Goal: Information Seeking & Learning: Check status

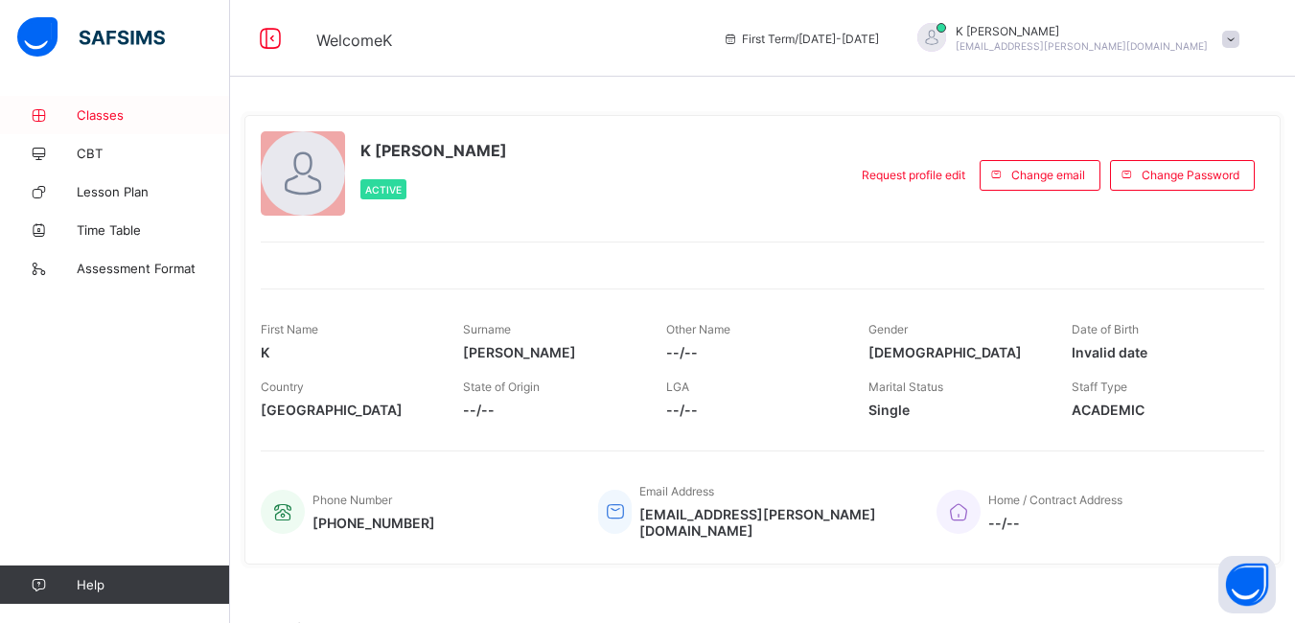
click at [101, 118] on span "Classes" at bounding box center [153, 114] width 153 height 15
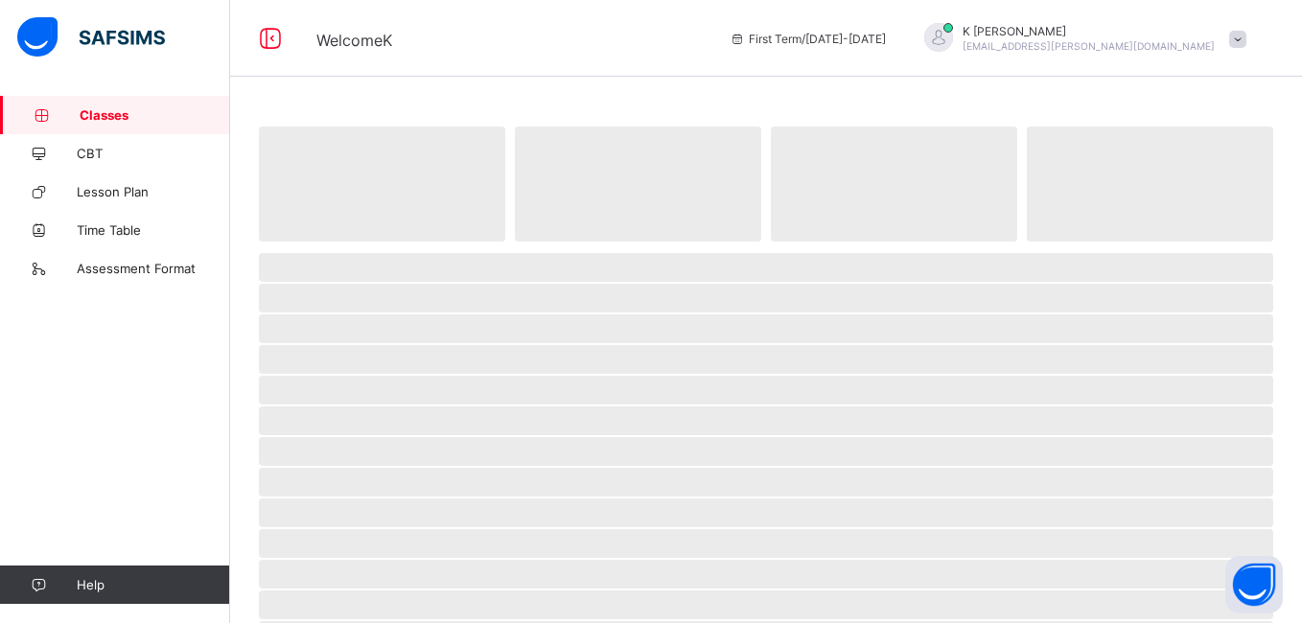
click at [101, 118] on span "Classes" at bounding box center [155, 114] width 151 height 15
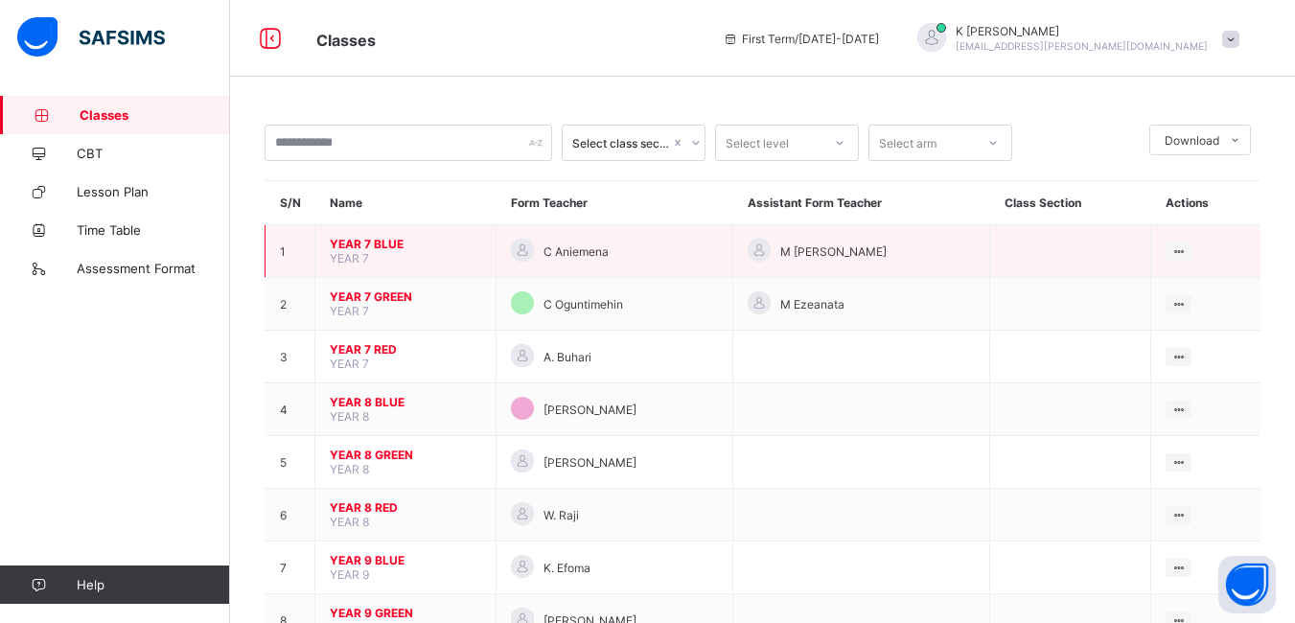
click at [359, 244] on span "YEAR 7 BLUE" at bounding box center [405, 244] width 151 height 14
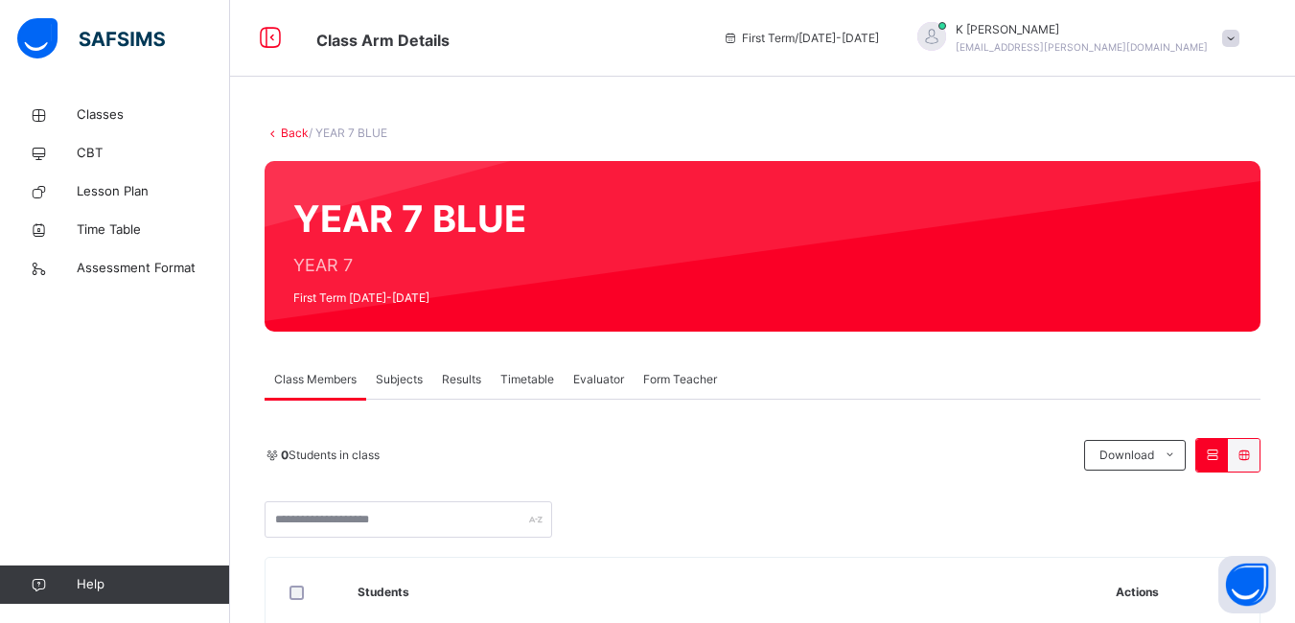
drag, startPoint x: 359, startPoint y: 244, endPoint x: 393, endPoint y: 383, distance: 142.3
click at [393, 383] on span "Subjects" at bounding box center [399, 379] width 47 height 17
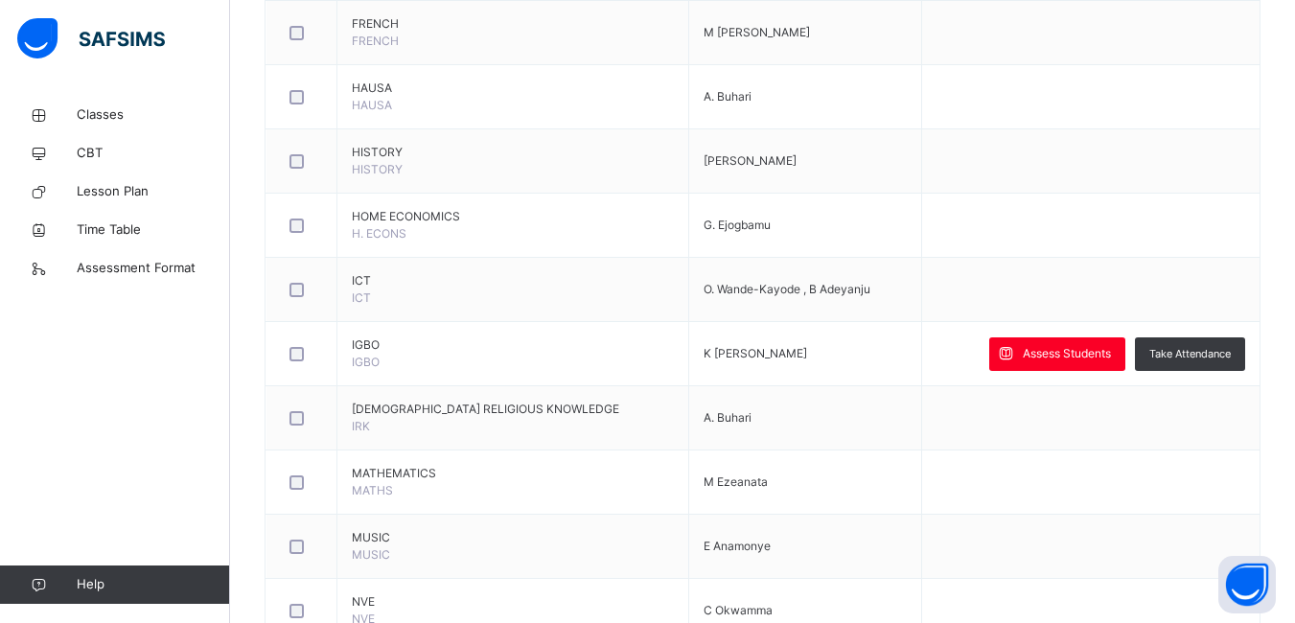
scroll to position [1007, 0]
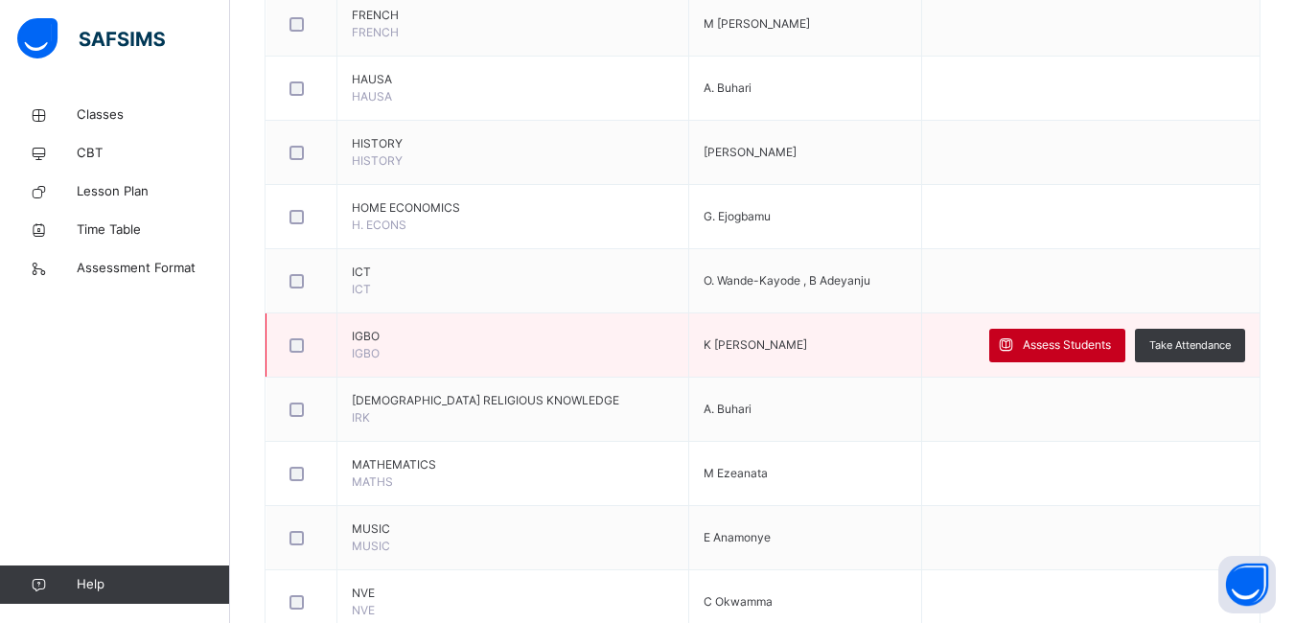
click at [1067, 343] on span "Assess Students" at bounding box center [1067, 345] width 88 height 17
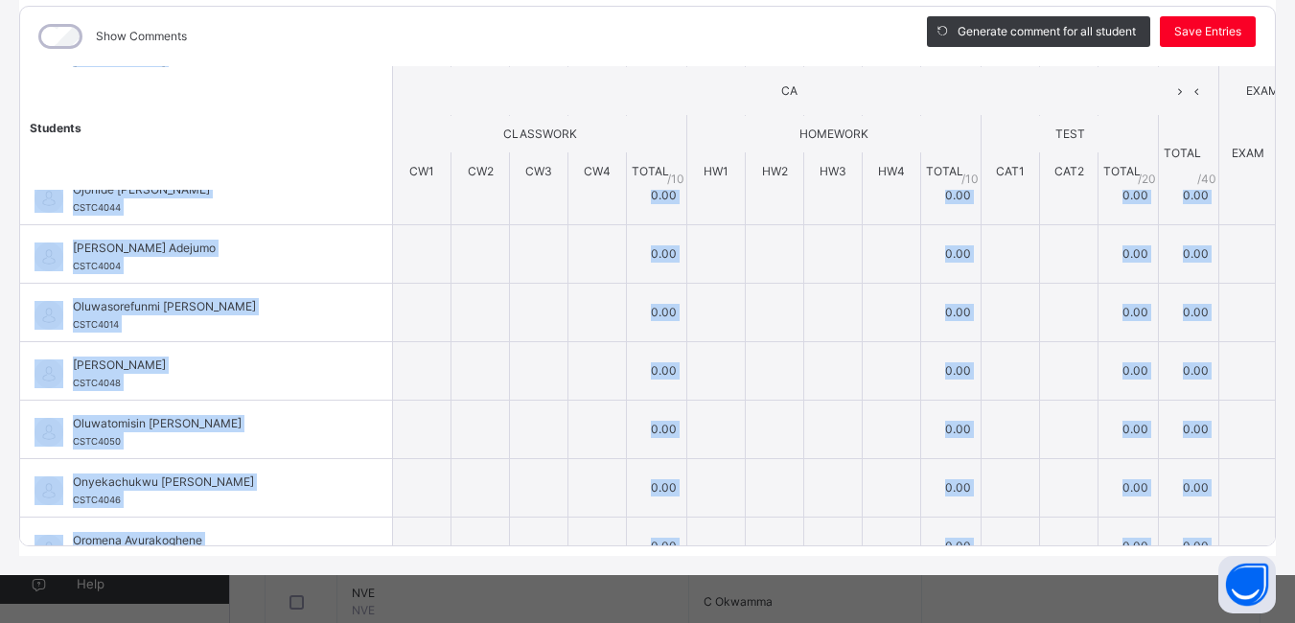
scroll to position [1063, 0]
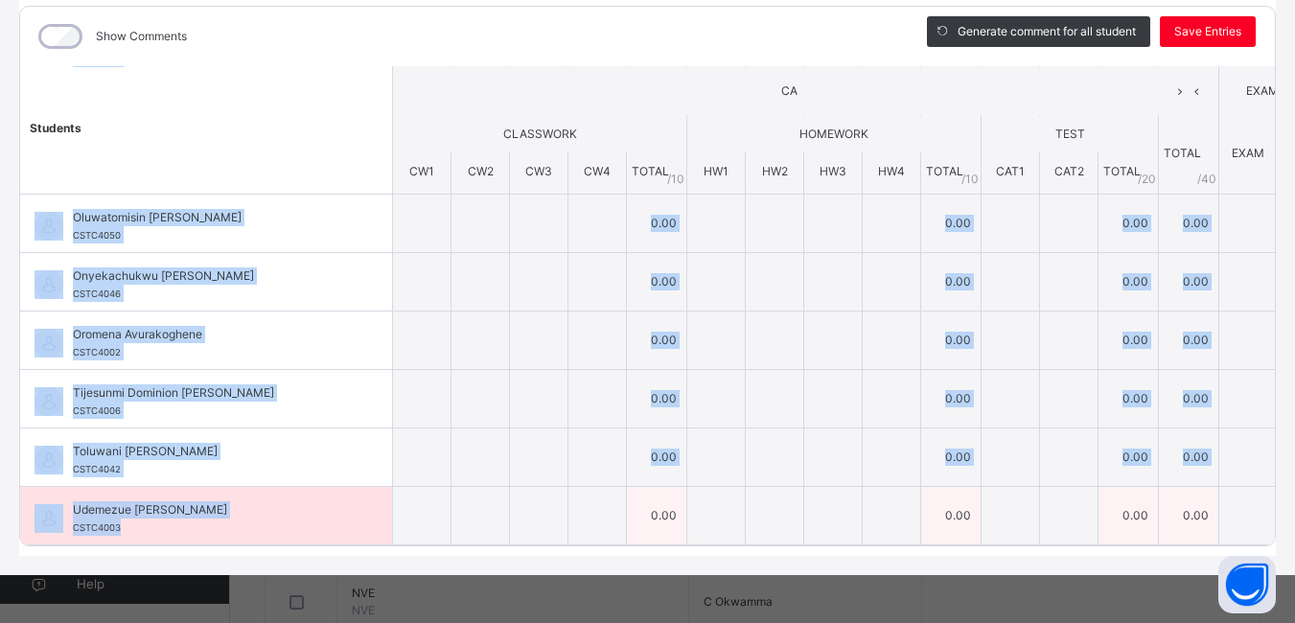
drag, startPoint x: 35, startPoint y: 187, endPoint x: 200, endPoint y: 501, distance: 355.1
copy tbody "Loremi Dolo Sit AMET3910 Consec Adip Eli SEDD8521 4.47 8.91 5.35 1.91 9.11 8.86…"
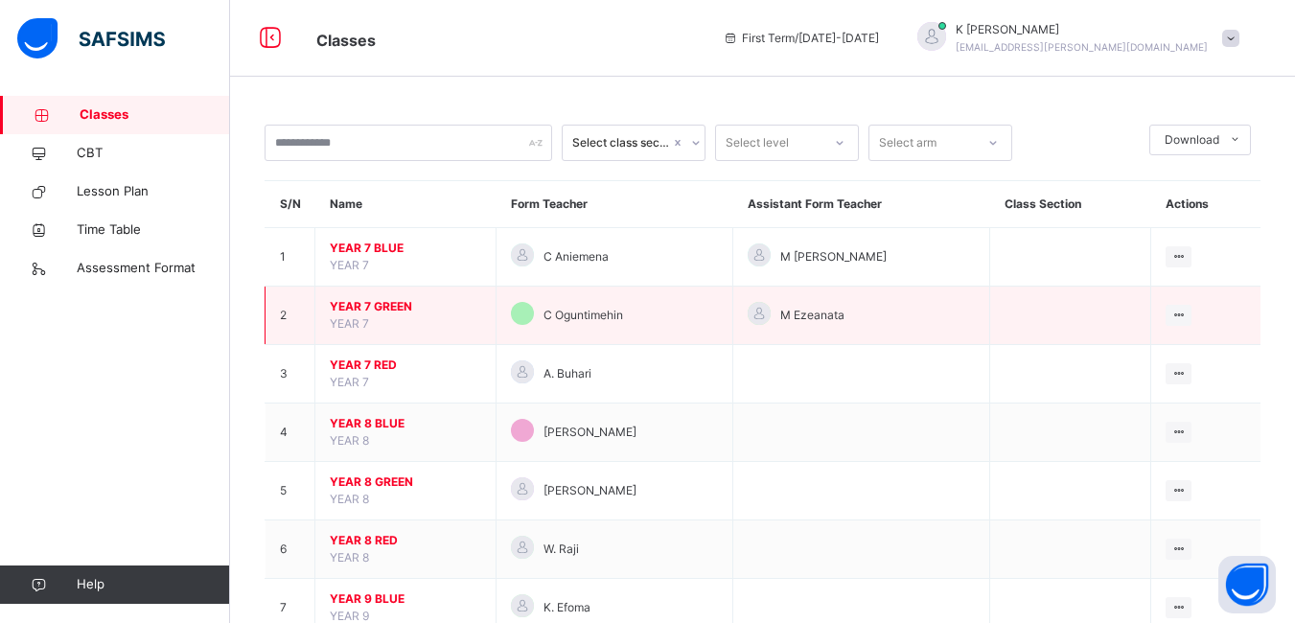
click at [381, 304] on span "YEAR 7 GREEN" at bounding box center [405, 306] width 151 height 17
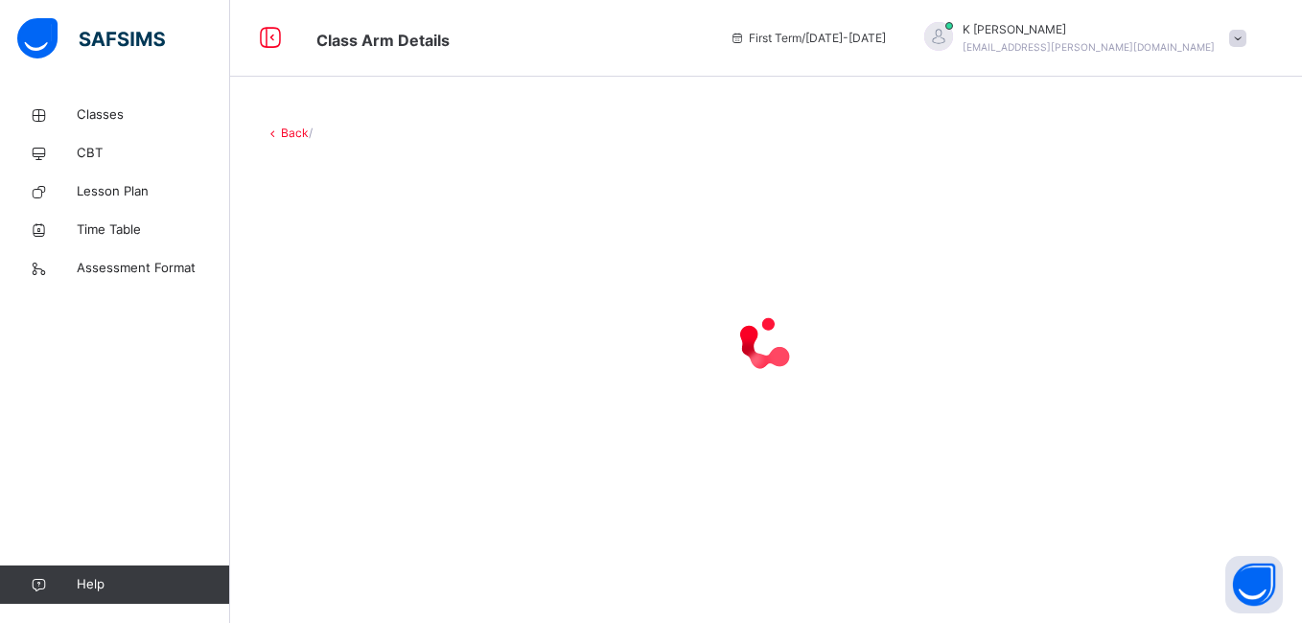
click at [381, 304] on div at bounding box center [766, 343] width 1003 height 364
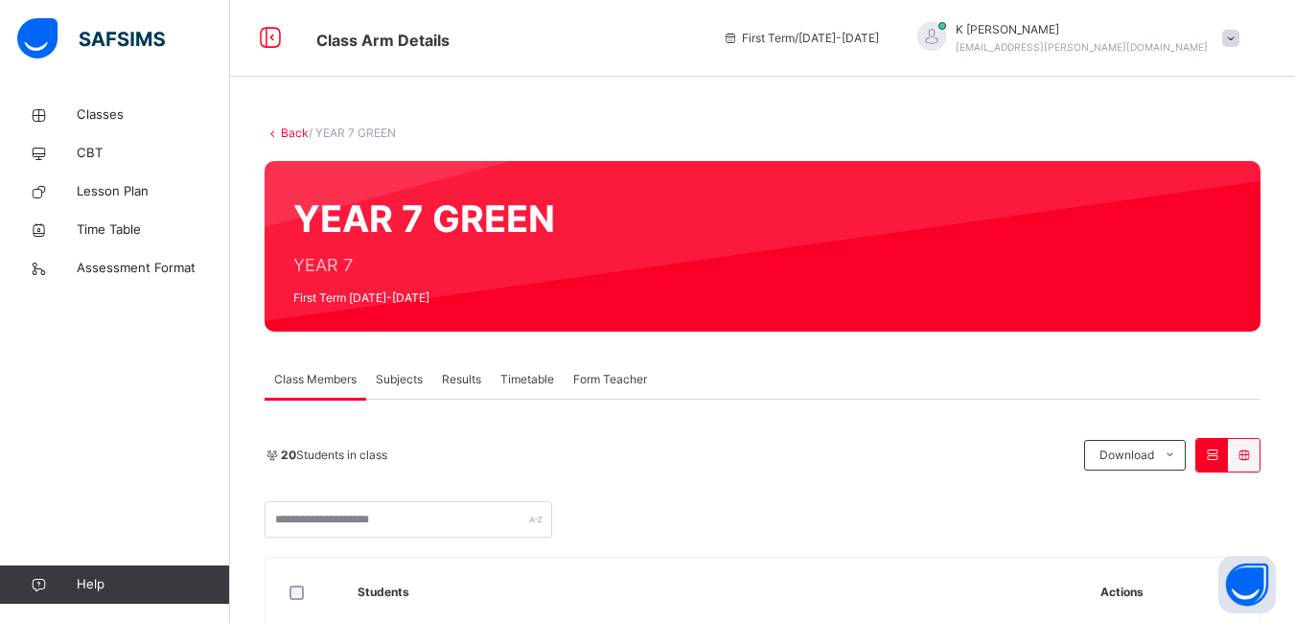
click at [401, 374] on span "Subjects" at bounding box center [399, 379] width 47 height 17
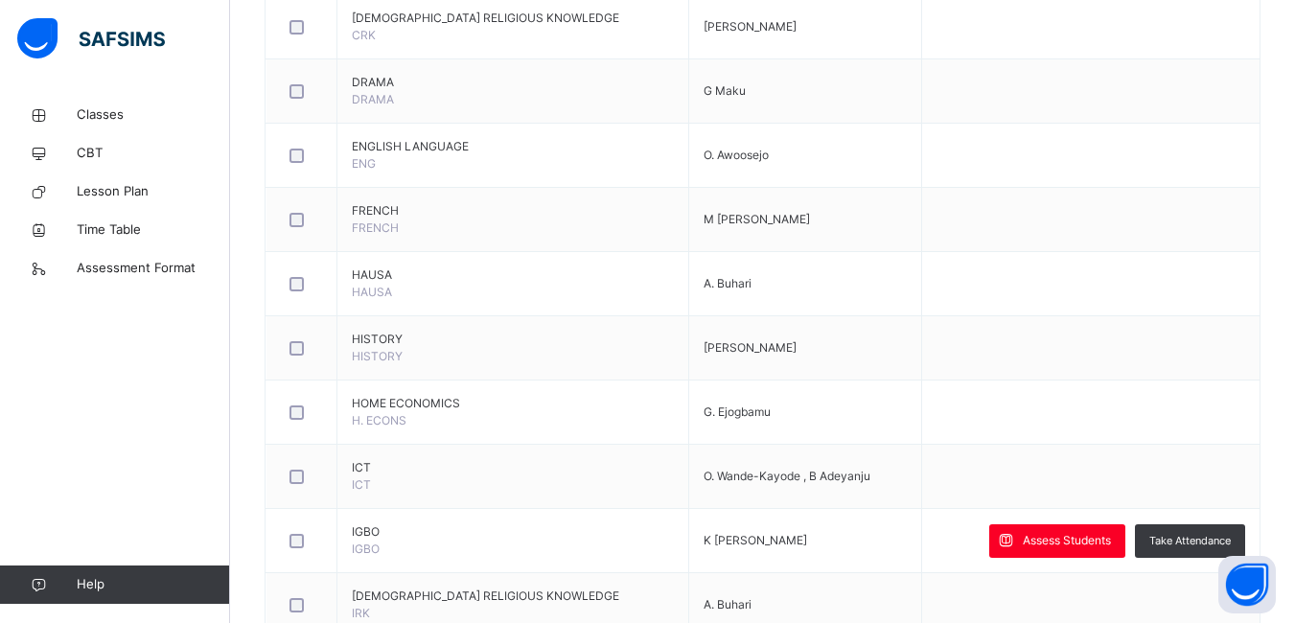
scroll to position [825, 0]
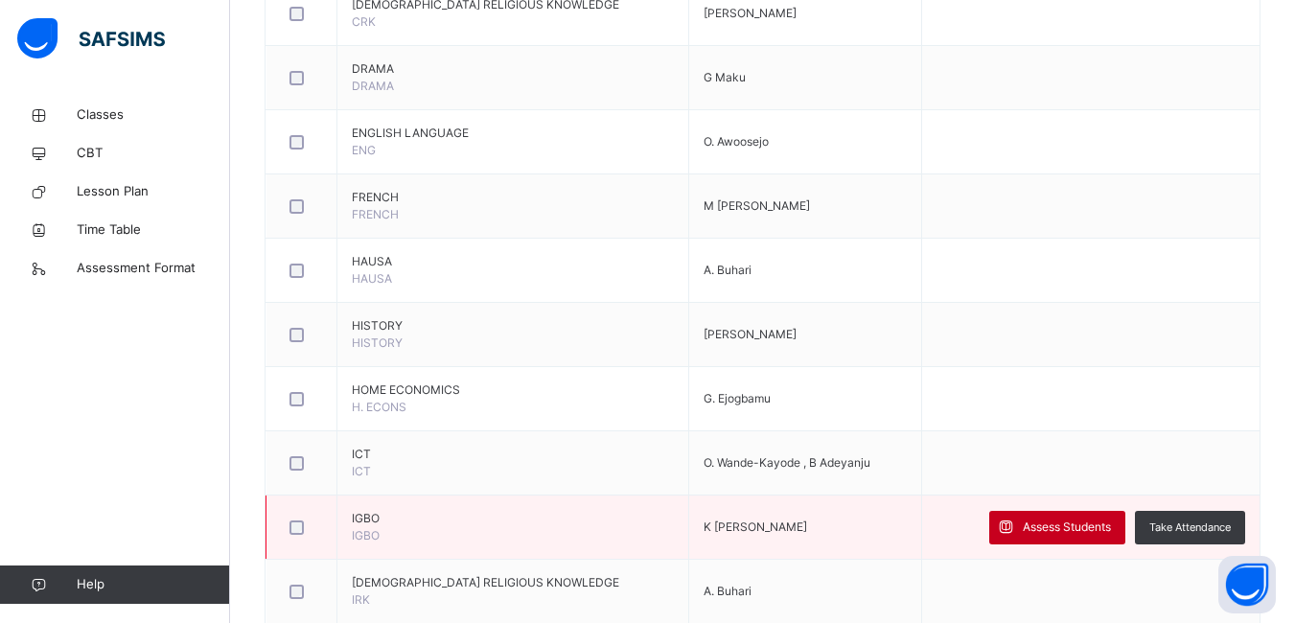
click at [1063, 532] on span "Assess Students" at bounding box center [1067, 527] width 88 height 17
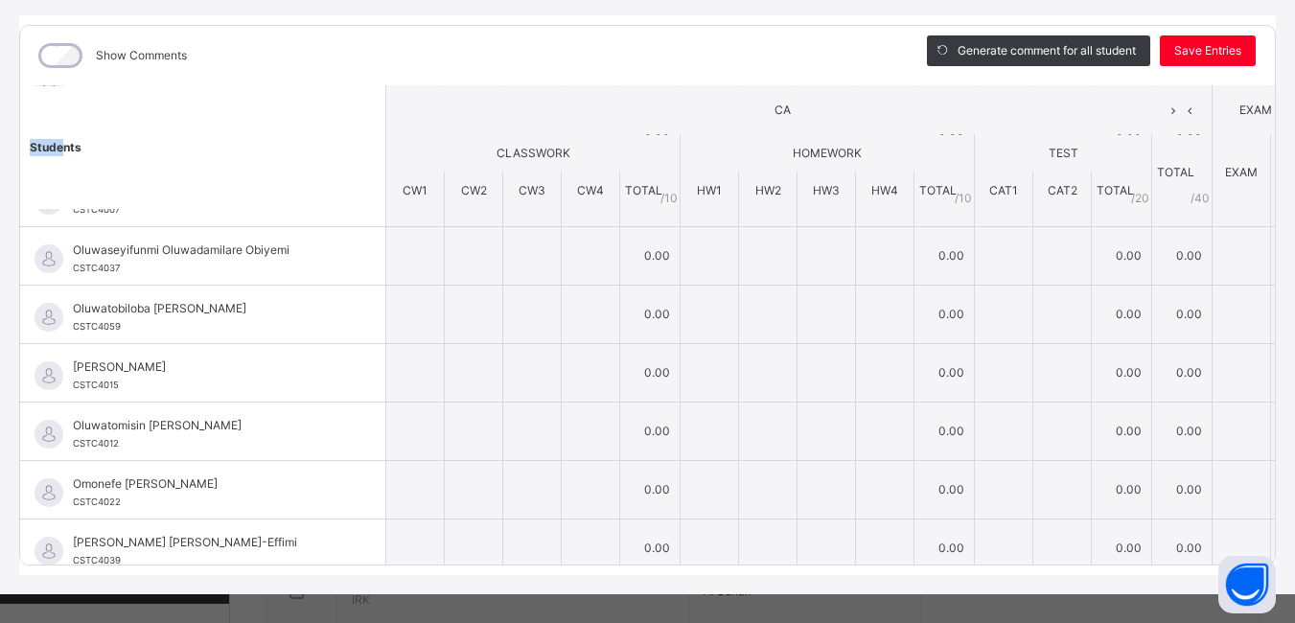
scroll to position [829, 0]
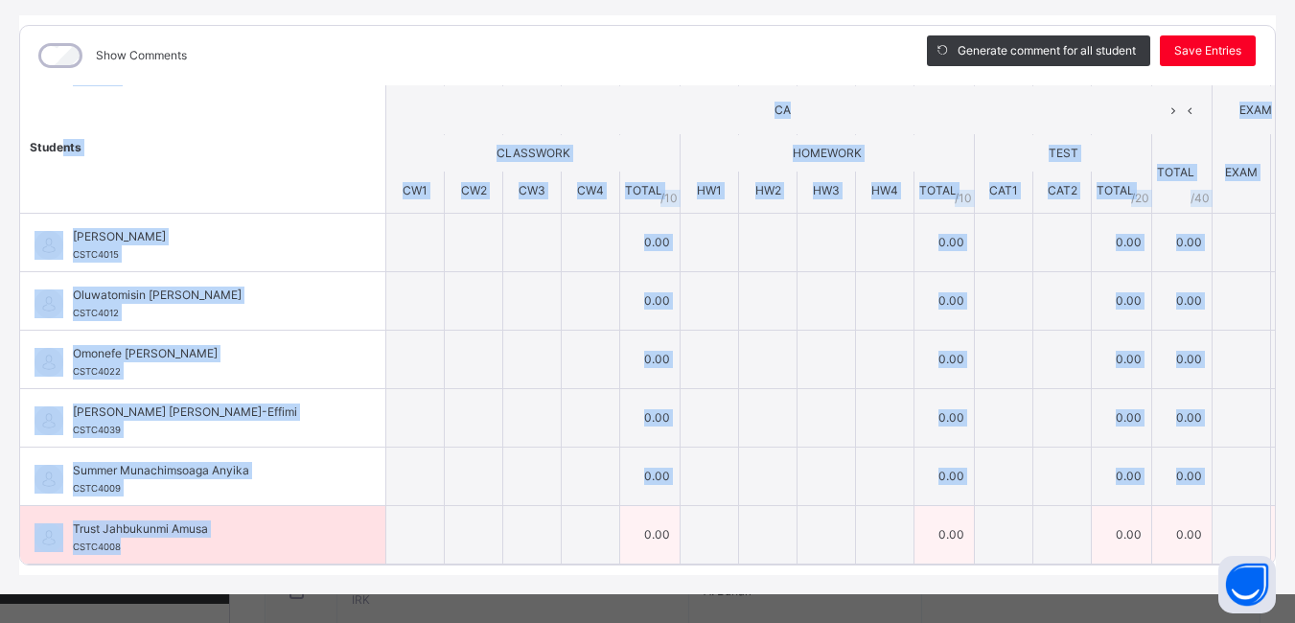
drag, startPoint x: 61, startPoint y: 204, endPoint x: 243, endPoint y: 545, distance: 385.6
copy table "lor IP DOLO SITAM /061 Consect ADIPISCIN ELITSEDD EIUS TEMPO / 59 INCI UTLAB / …"
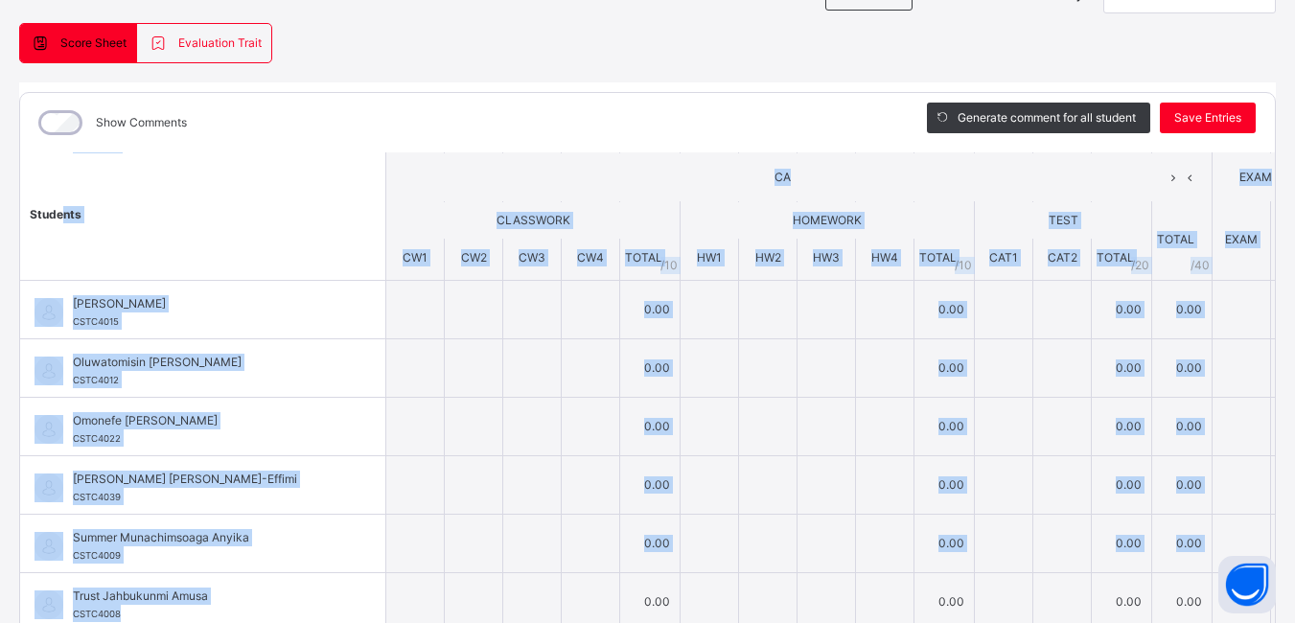
scroll to position [155, 0]
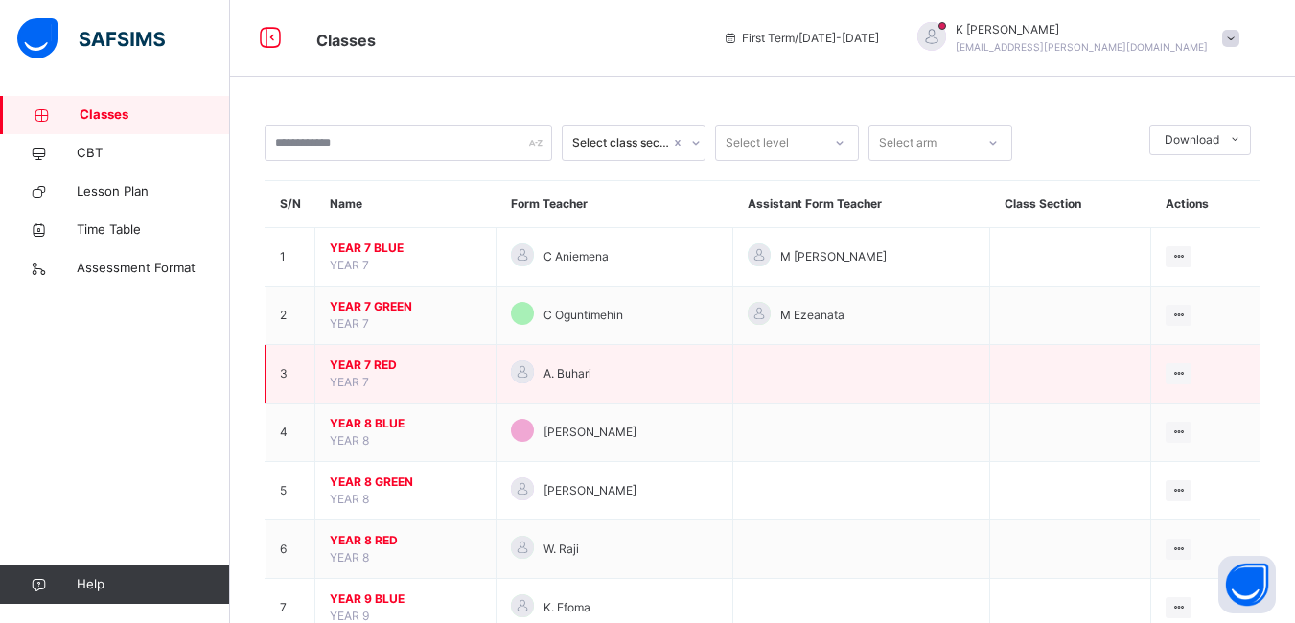
click at [368, 366] on span "YEAR 7 RED" at bounding box center [405, 365] width 151 height 17
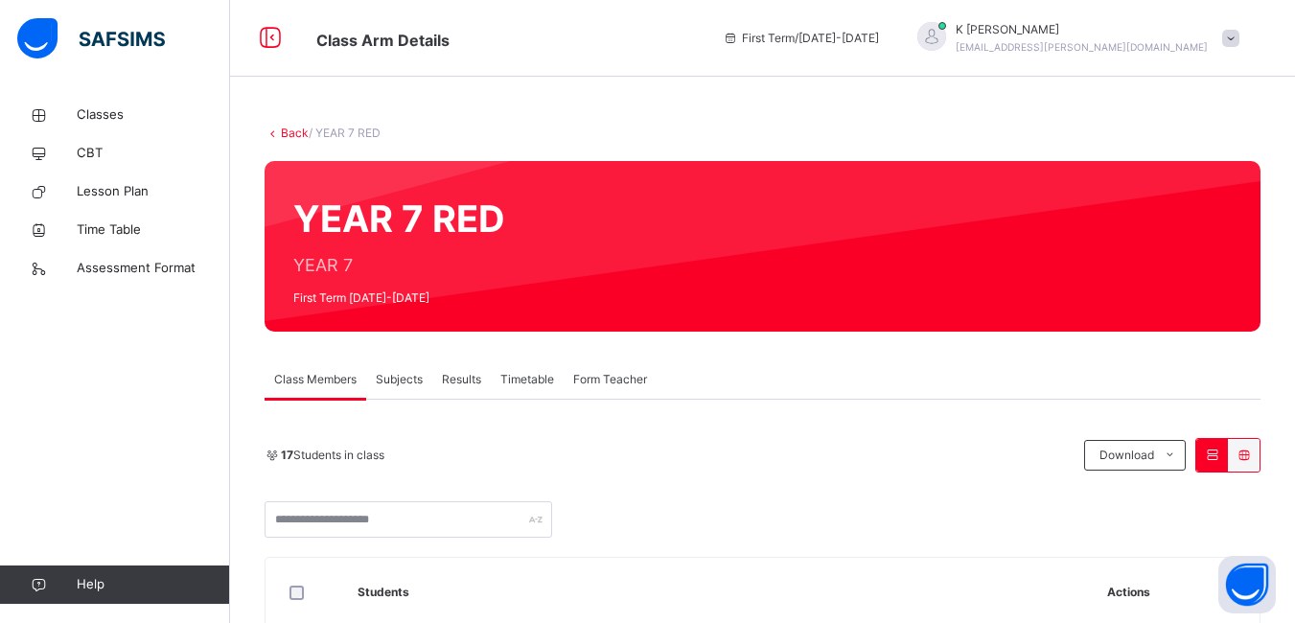
click at [406, 378] on span "Subjects" at bounding box center [399, 379] width 47 height 17
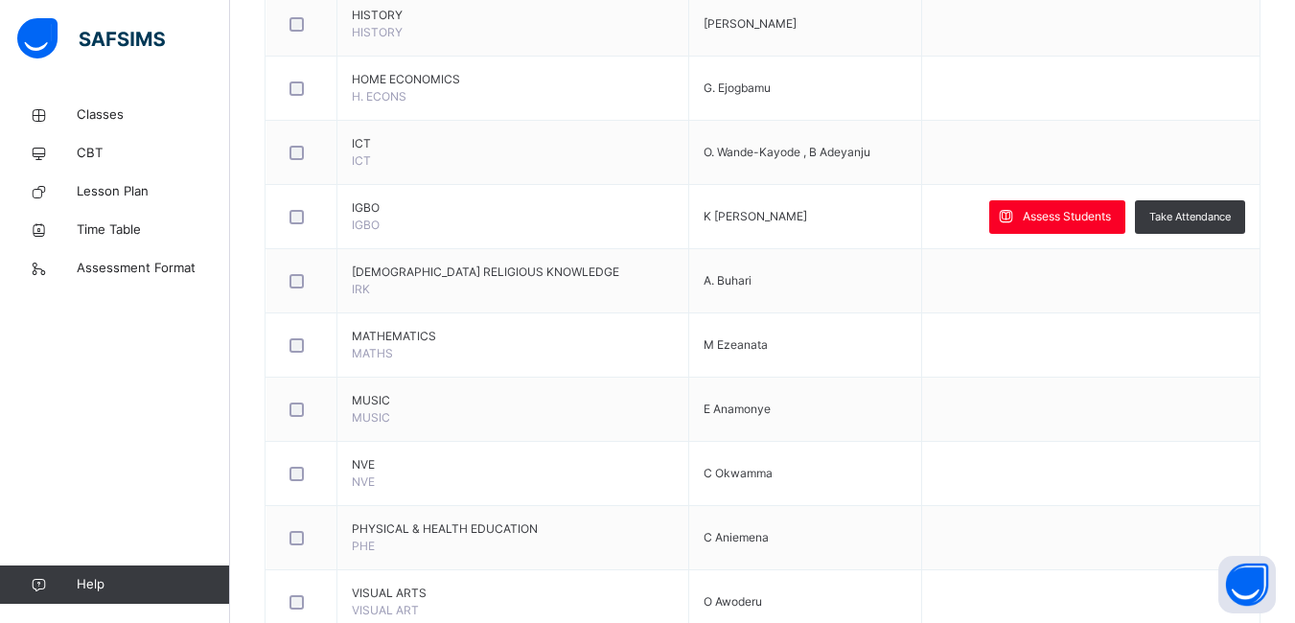
scroll to position [1147, 0]
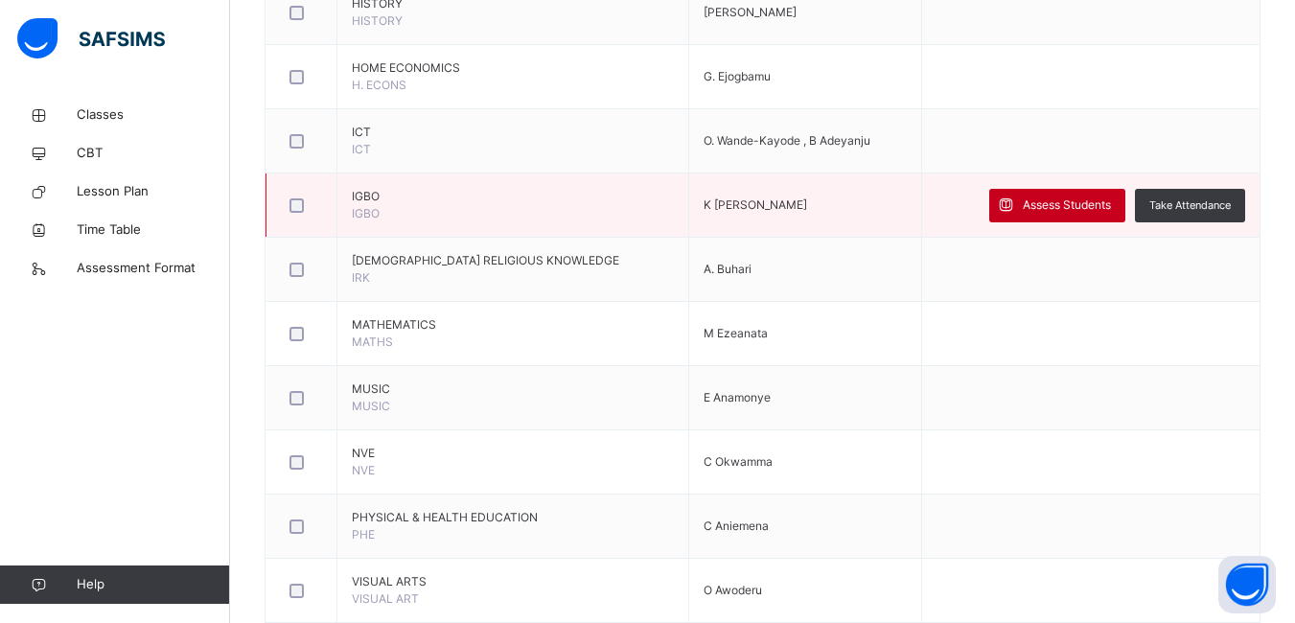
click at [1064, 203] on span "Assess Students" at bounding box center [1067, 205] width 88 height 17
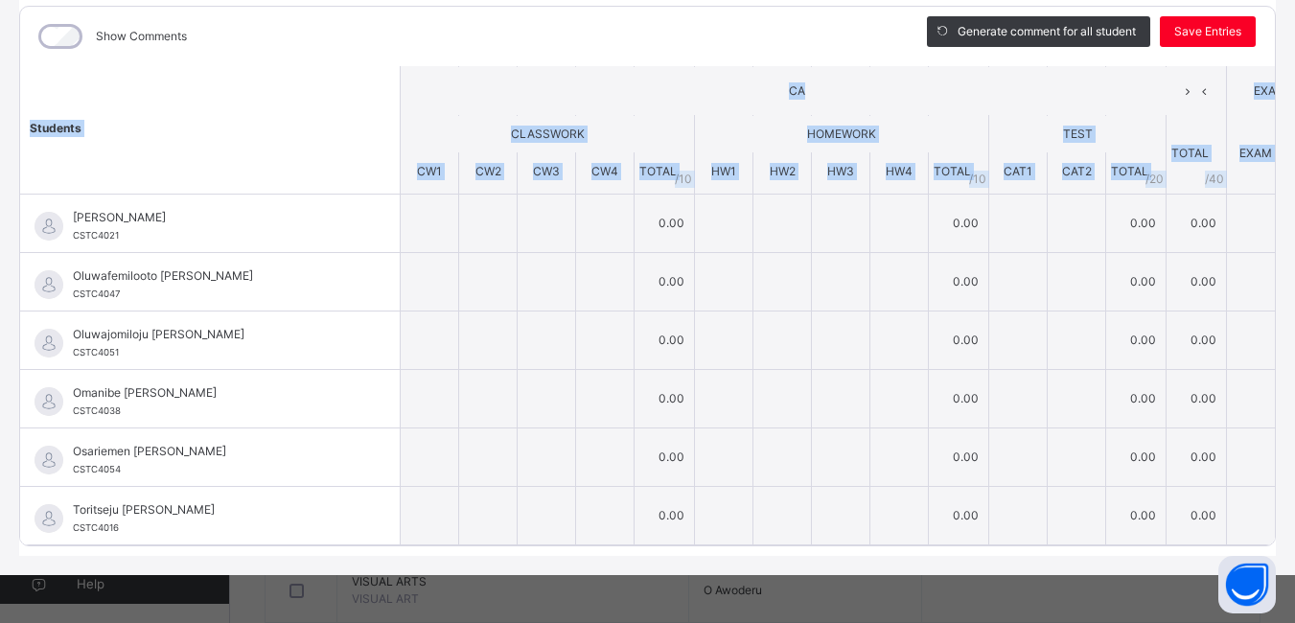
scroll to position [265, 0]
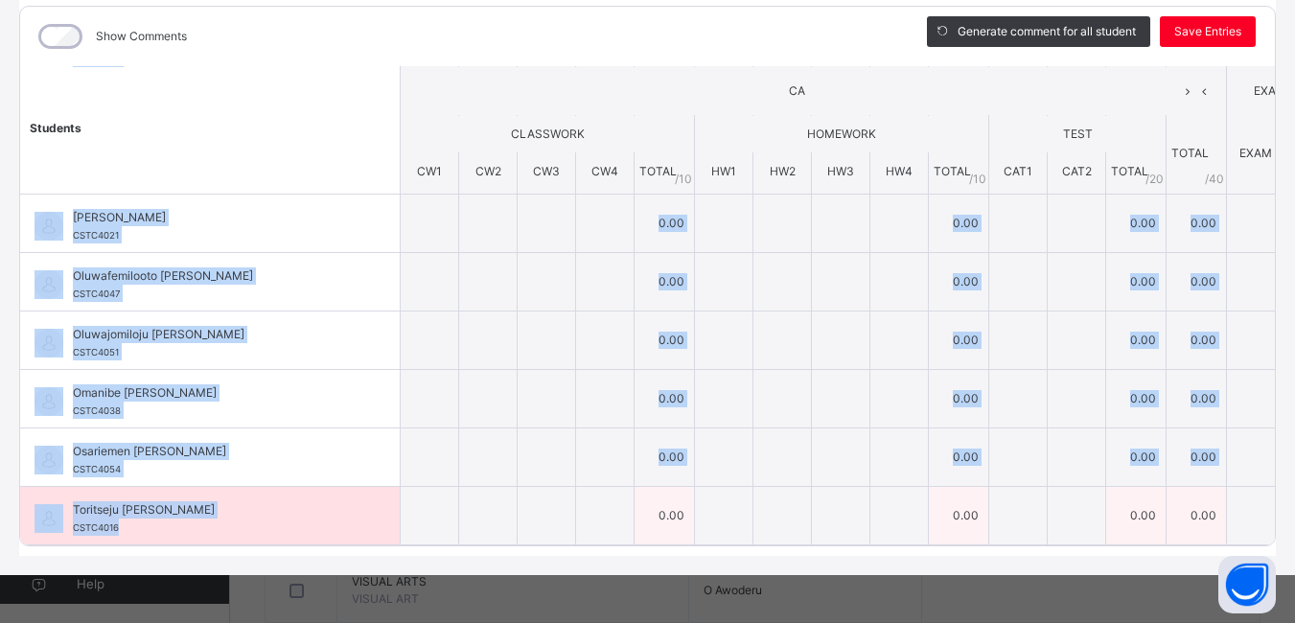
drag, startPoint x: 72, startPoint y: 199, endPoint x: 253, endPoint y: 505, distance: 355.5
click at [253, 505] on tbody "Adeiza Iwinosa Idawu CSTC4026 Adeiza Iwinosa Idawu CSTC4026 0.00 0.00 0.00 0.00…" at bounding box center [718, 48] width 1397 height 994
copy tbody "Loremi Dolorsi Ametc ADIP3908 Elitse Doeiusm Tempo INCI6559 5.38 1.53 9.46 0.62…"
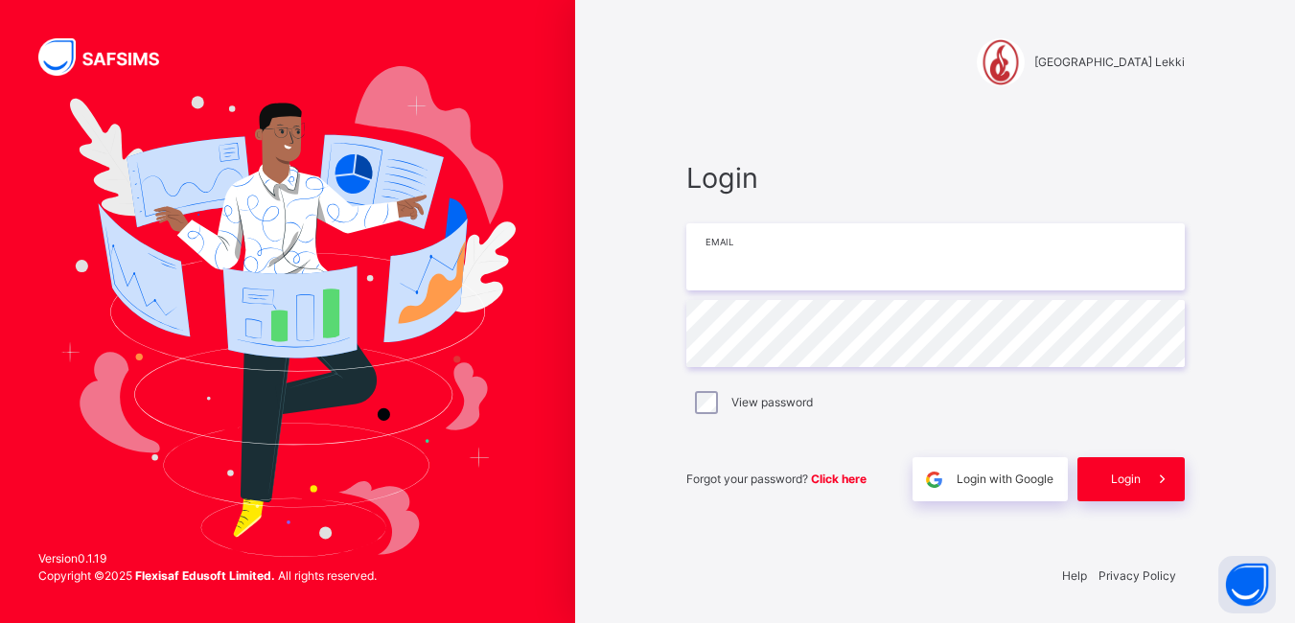
type input "**********"
